Goal: Navigation & Orientation: Understand site structure

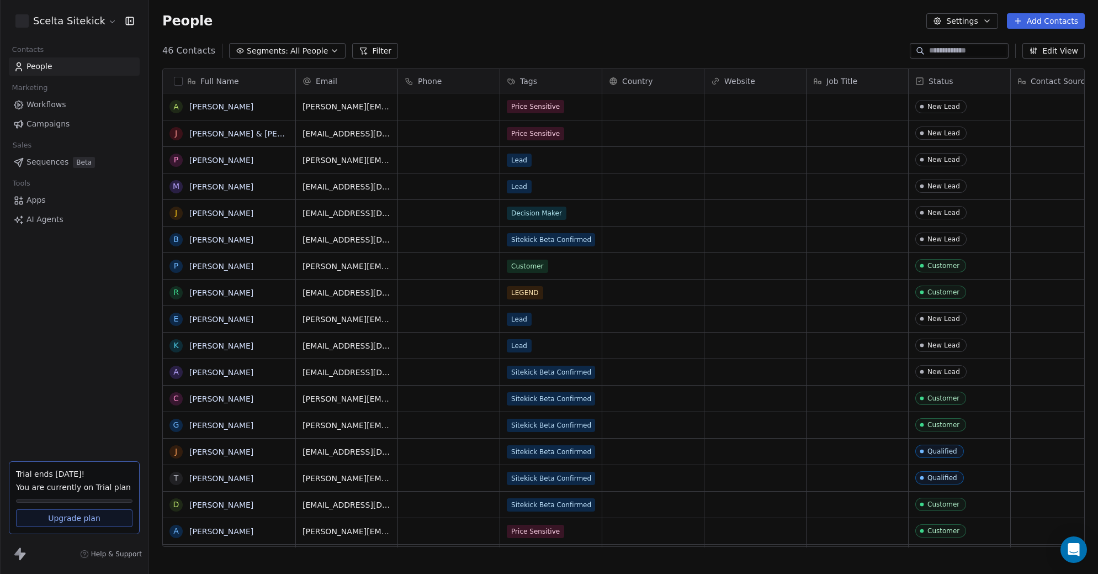
scroll to position [505, 949]
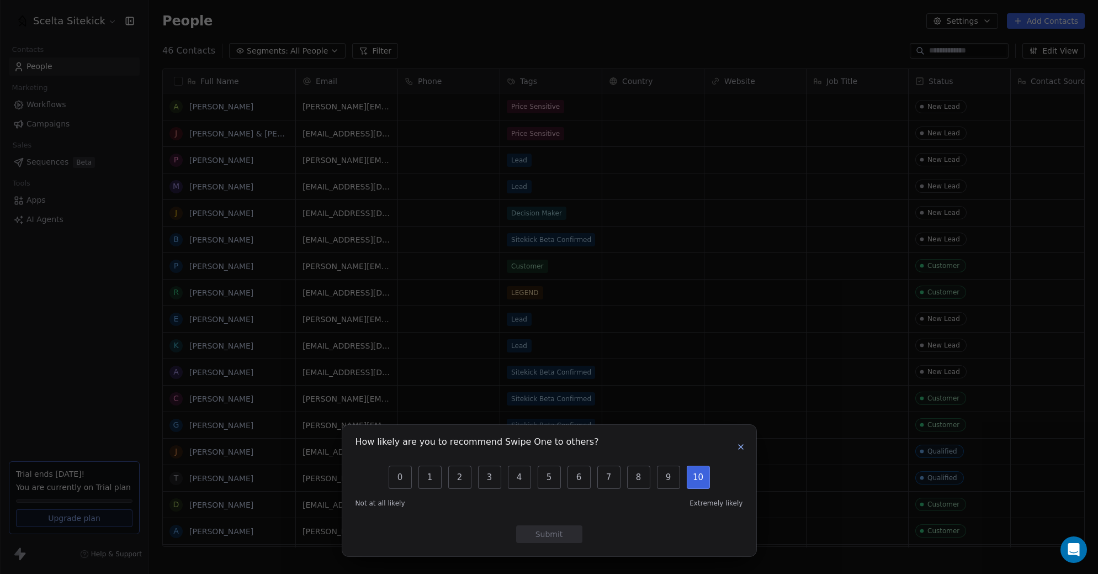
click at [702, 480] on button "10" at bounding box center [698, 477] width 23 height 23
click at [564, 530] on button "Submit" at bounding box center [549, 534] width 66 height 18
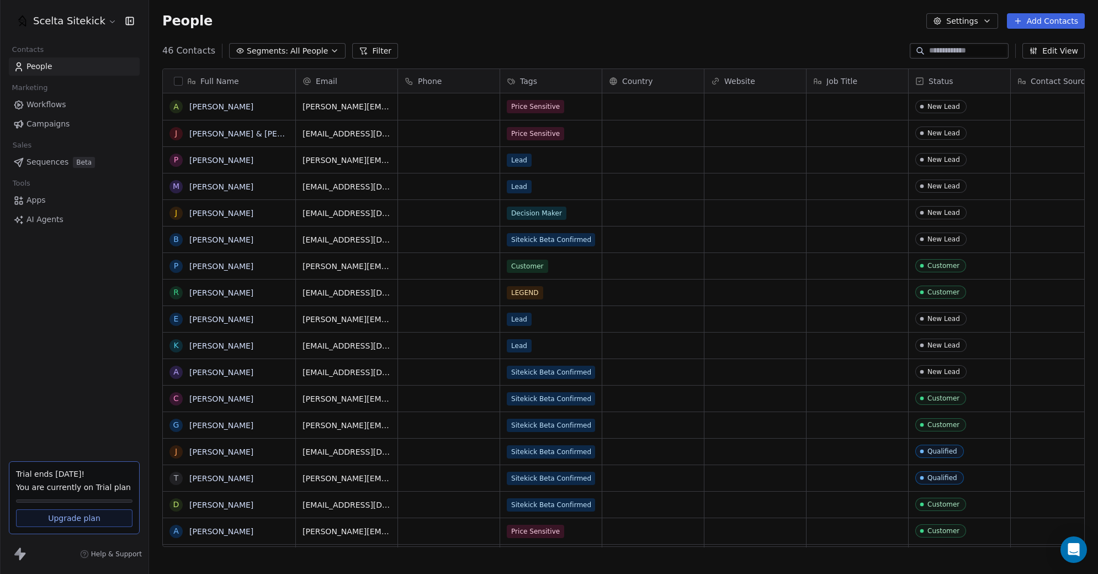
click at [990, 28] on button "Settings" at bounding box center [962, 20] width 71 height 15
click at [735, 39] on html "Scelta Sitekick Contacts People Marketing Workflows Campaigns Sales Sequences B…" at bounding box center [549, 287] width 1098 height 574
click at [20, 552] on icon at bounding box center [17, 551] width 7 height 8
click at [1061, 51] on button "Edit View" at bounding box center [1054, 50] width 62 height 15
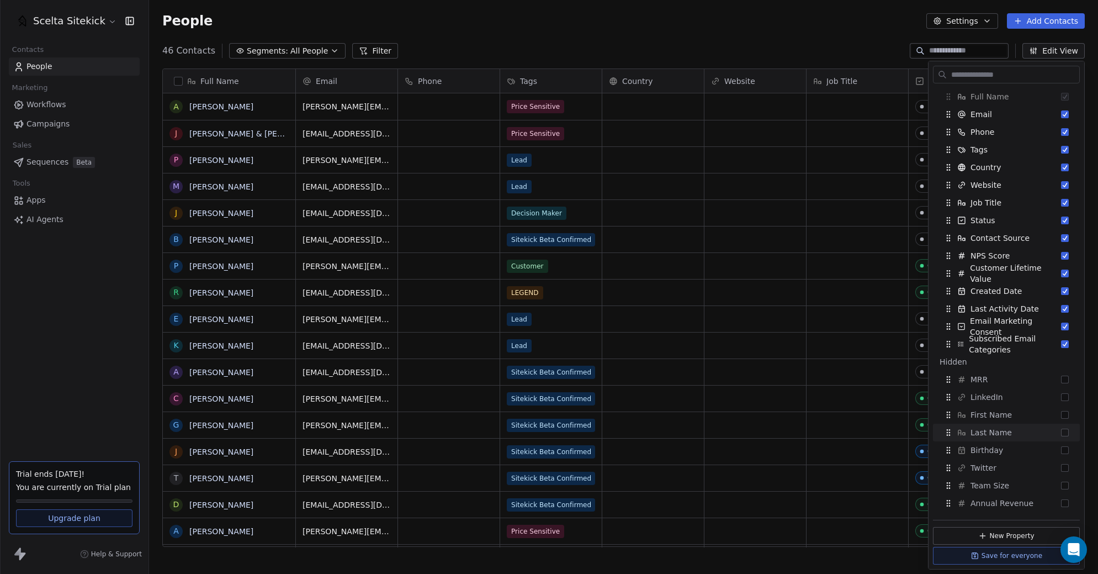
scroll to position [0, 0]
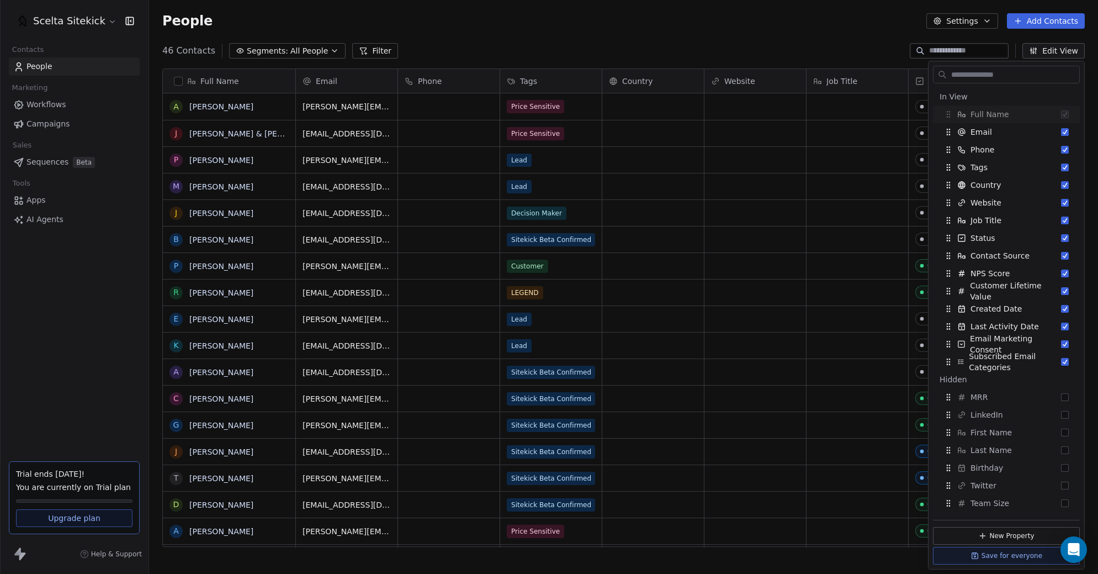
click at [921, 38] on div "People Settings Add Contacts" at bounding box center [623, 21] width 949 height 42
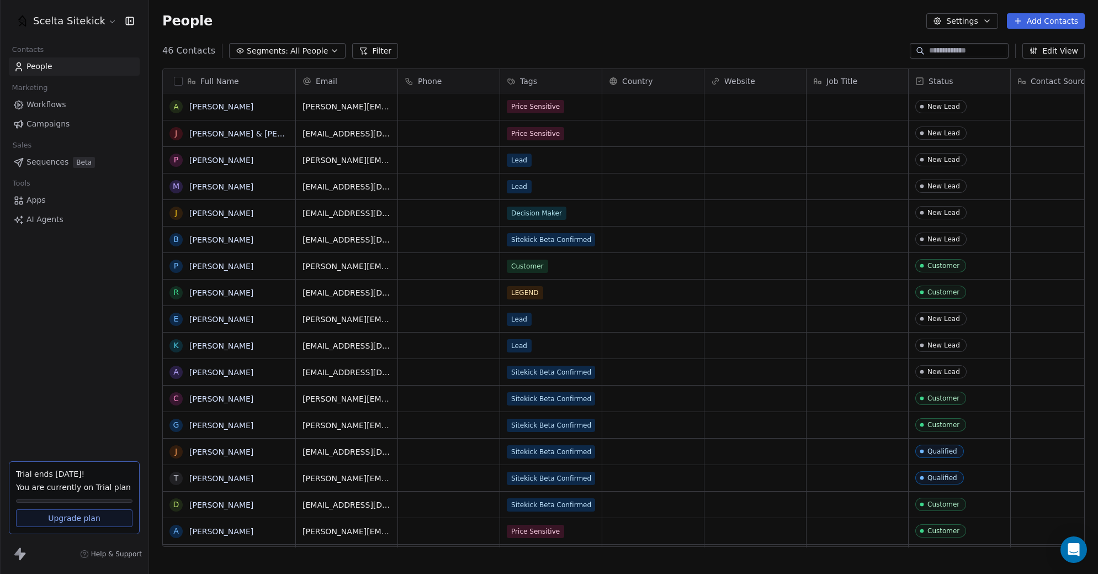
click at [986, 21] on icon "button" at bounding box center [987, 21] width 9 height 9
click at [986, 21] on html "Scelta Sitekick Contacts People Marketing Workflows Campaigns Sales Sequences B…" at bounding box center [549, 287] width 1098 height 574
click at [51, 99] on span "Workflows" at bounding box center [47, 105] width 40 height 12
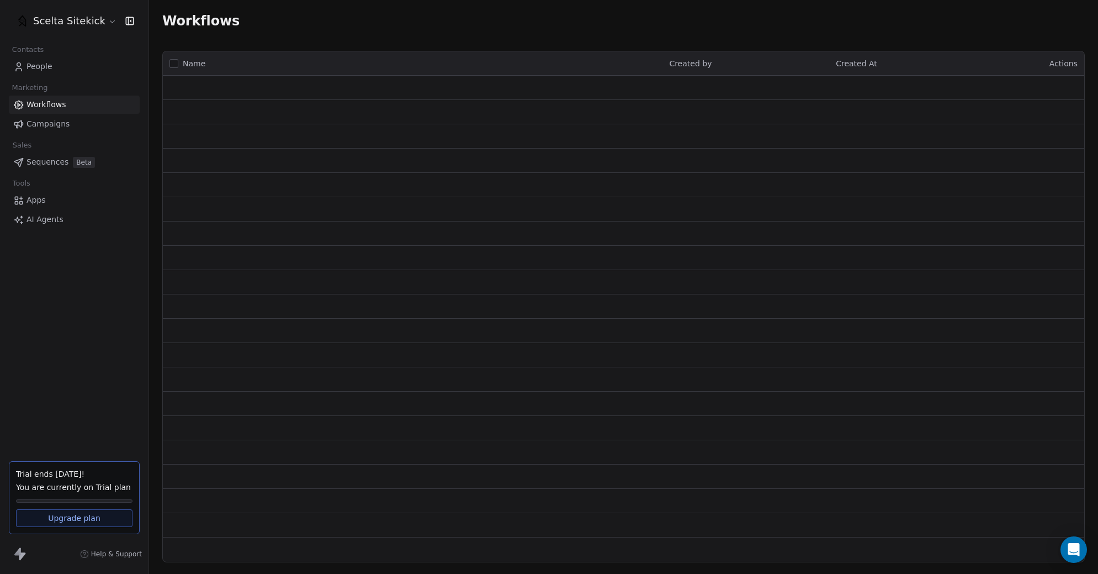
click at [45, 123] on span "Campaigns" at bounding box center [48, 124] width 43 height 12
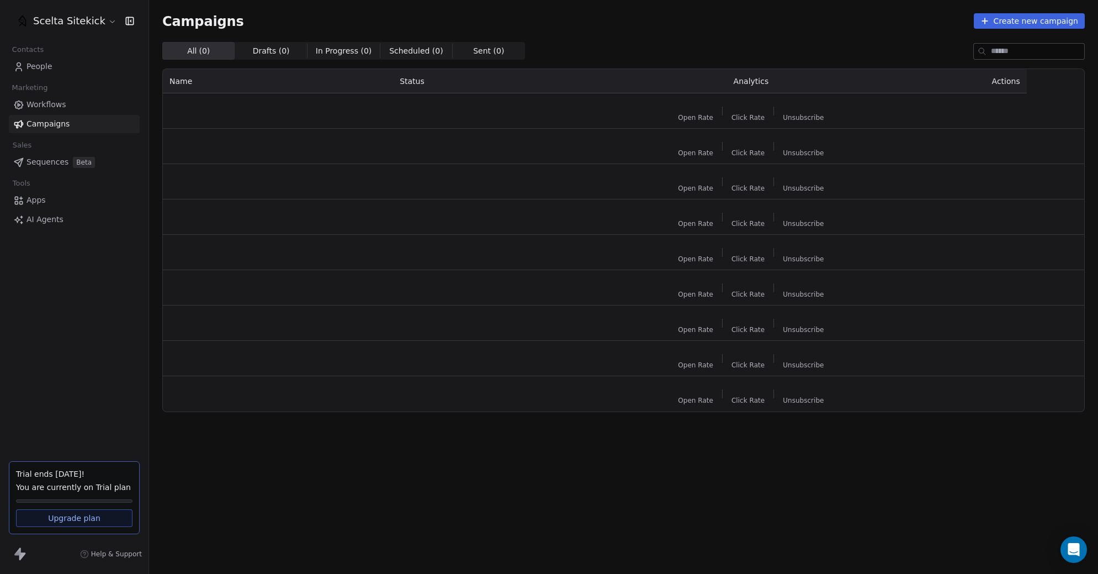
click at [33, 164] on span "Sequences" at bounding box center [48, 162] width 42 height 12
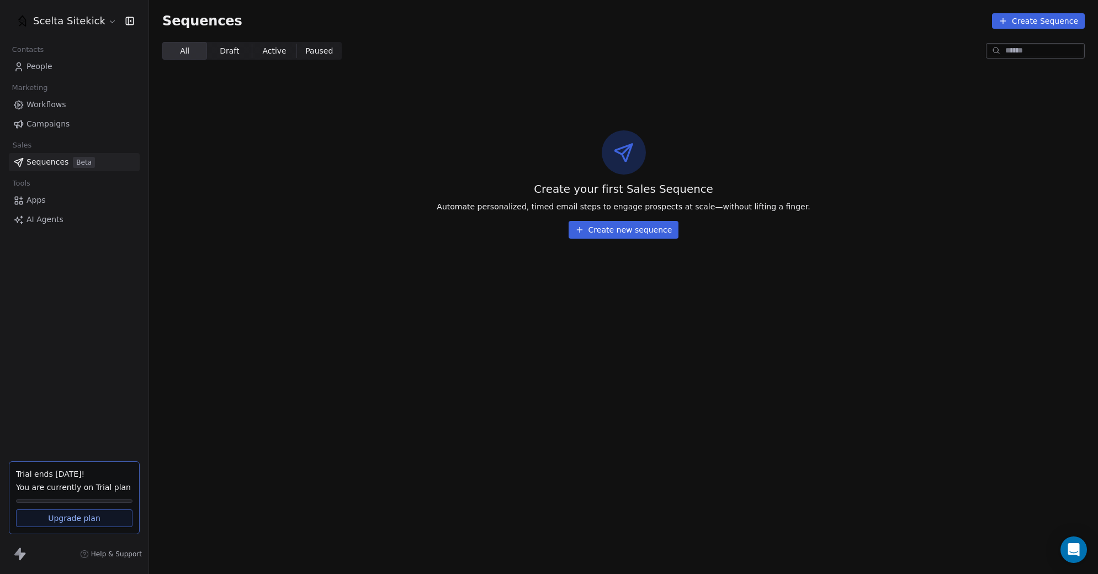
click at [34, 203] on span "Apps" at bounding box center [36, 200] width 19 height 12
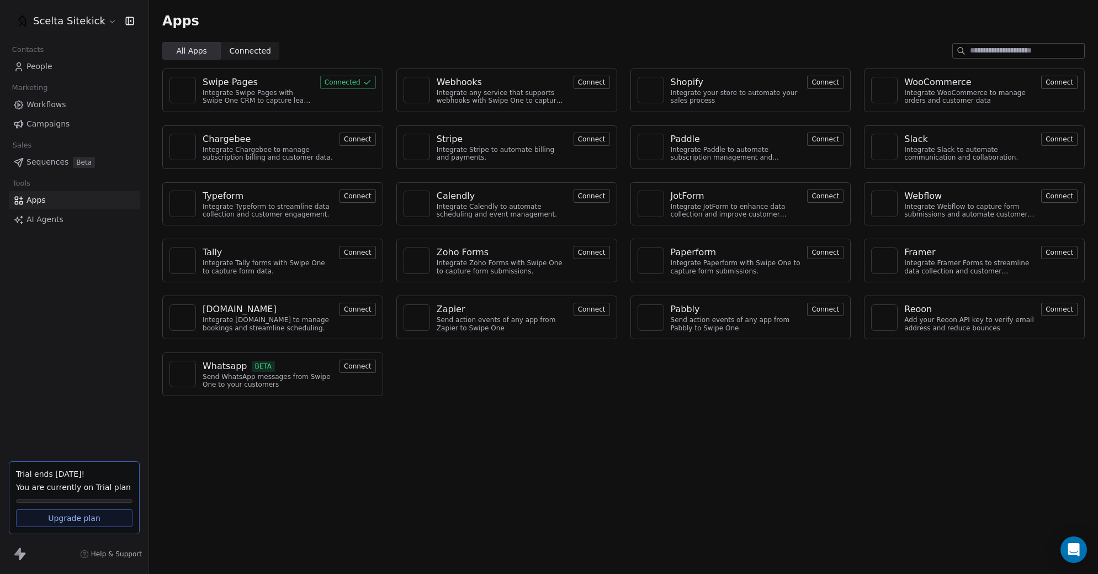
click at [51, 214] on span "AI Agents" at bounding box center [45, 220] width 37 height 12
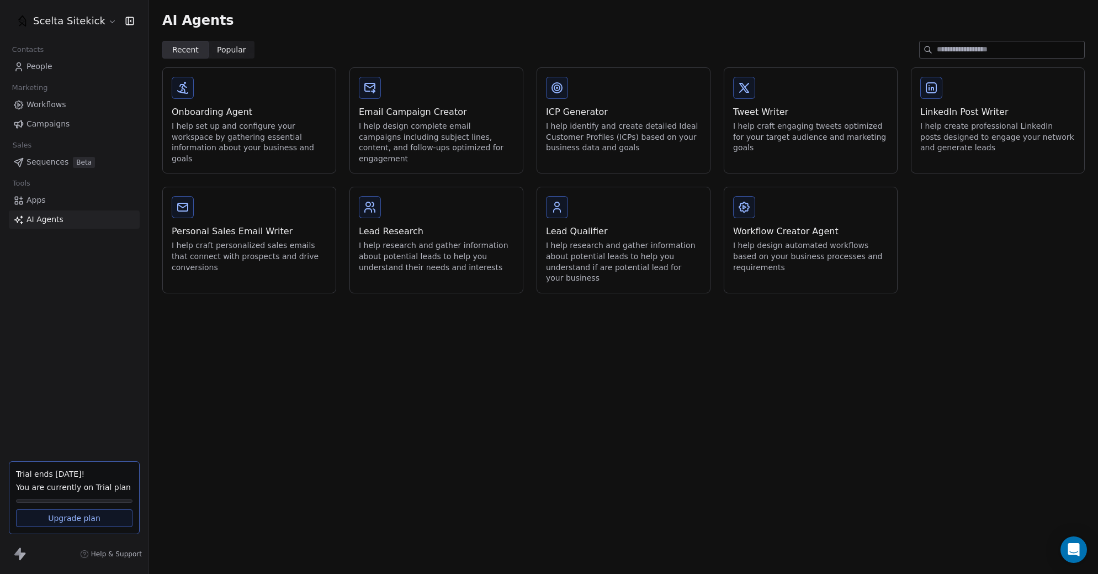
click at [59, 202] on link "Apps" at bounding box center [74, 200] width 131 height 18
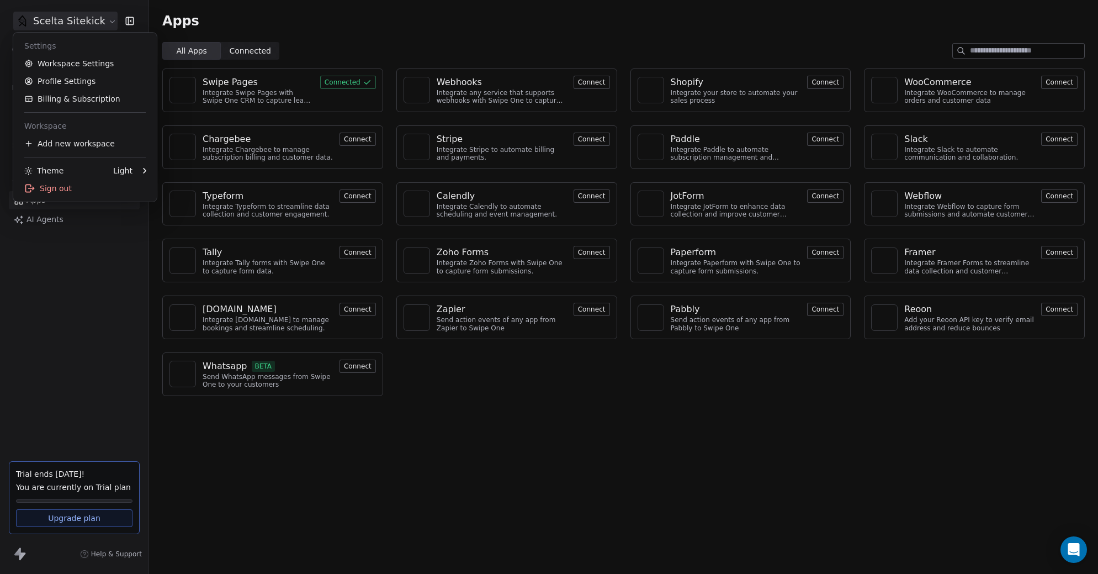
click at [52, 17] on html "Scelta Sitekick Contacts People Marketing Workflows Campaigns Sales Sequences B…" at bounding box center [549, 287] width 1098 height 574
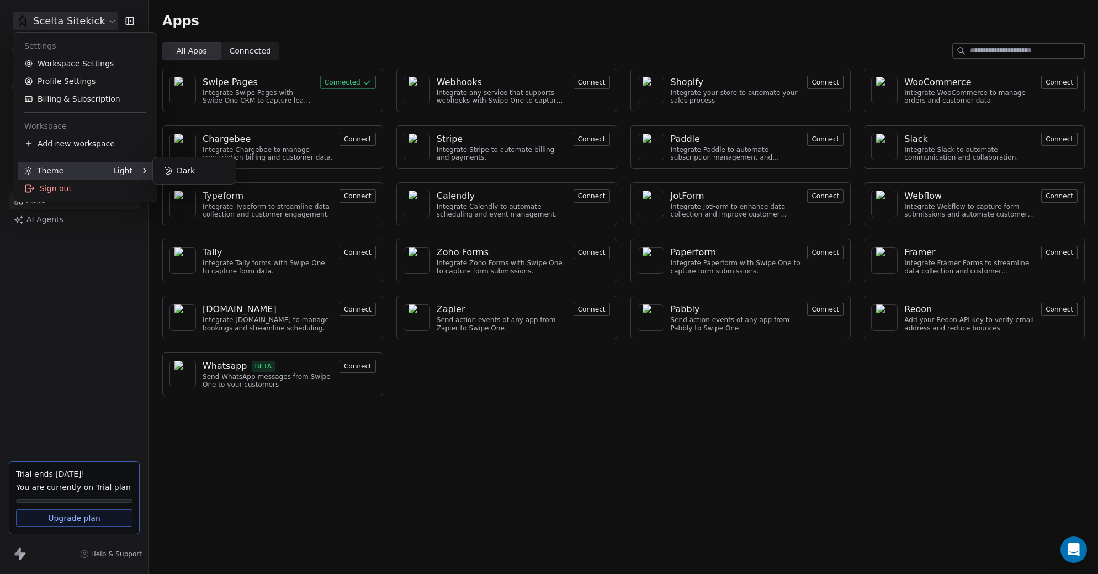
click at [98, 169] on div "Theme Light" at bounding box center [78, 170] width 108 height 11
click at [189, 175] on div "Dark" at bounding box center [194, 171] width 74 height 18
click at [203, 172] on div "Light" at bounding box center [194, 171] width 74 height 18
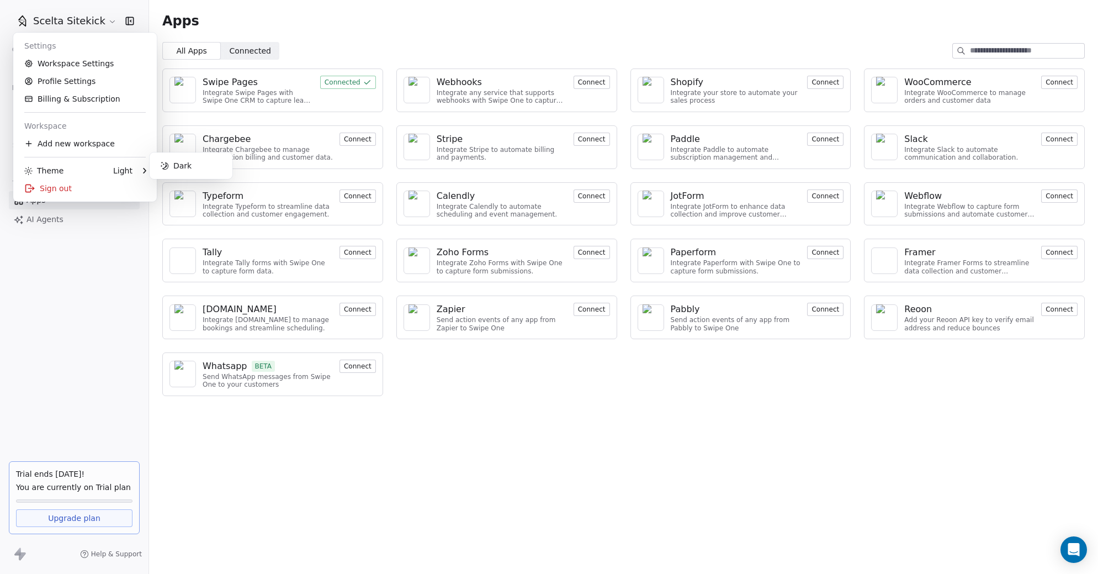
click at [498, 427] on html "Scelta Sitekick Contacts People Marketing Workflows Campaigns Sales Sequences B…" at bounding box center [549, 287] width 1098 height 574
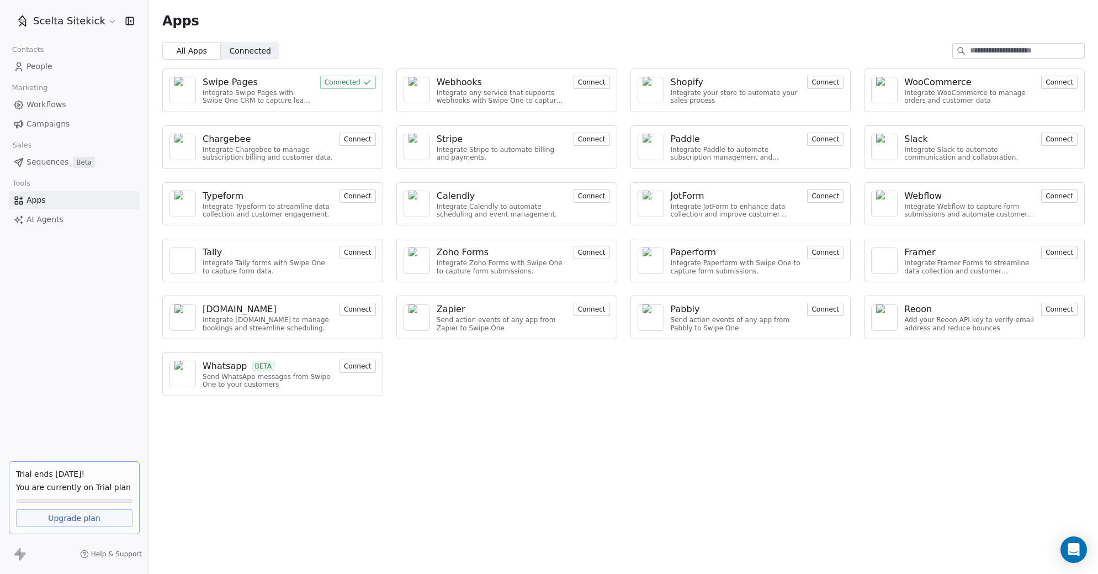
click at [125, 310] on div "Scelta Sitekick Contacts People Marketing Workflows Campaigns Sales Sequences B…" at bounding box center [74, 287] width 149 height 574
click at [727, 66] on div "Swipe Pages Integrate Swipe Pages with Swipe One CRM to capture lead data. Conn…" at bounding box center [623, 232] width 949 height 345
